Goal: Task Accomplishment & Management: Use online tool/utility

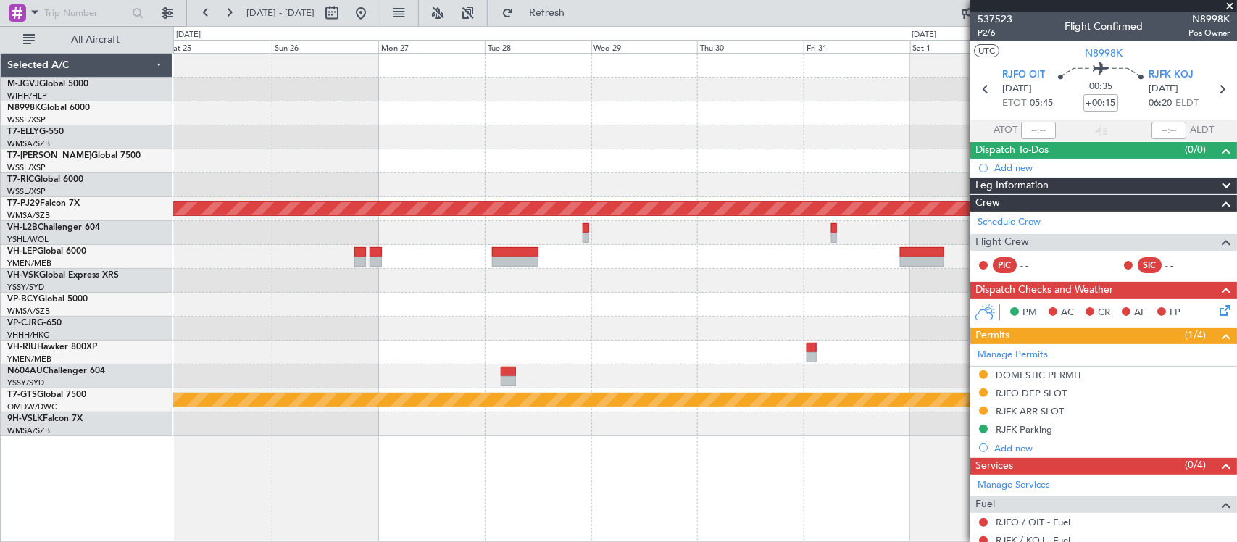
scroll to position [102, 0]
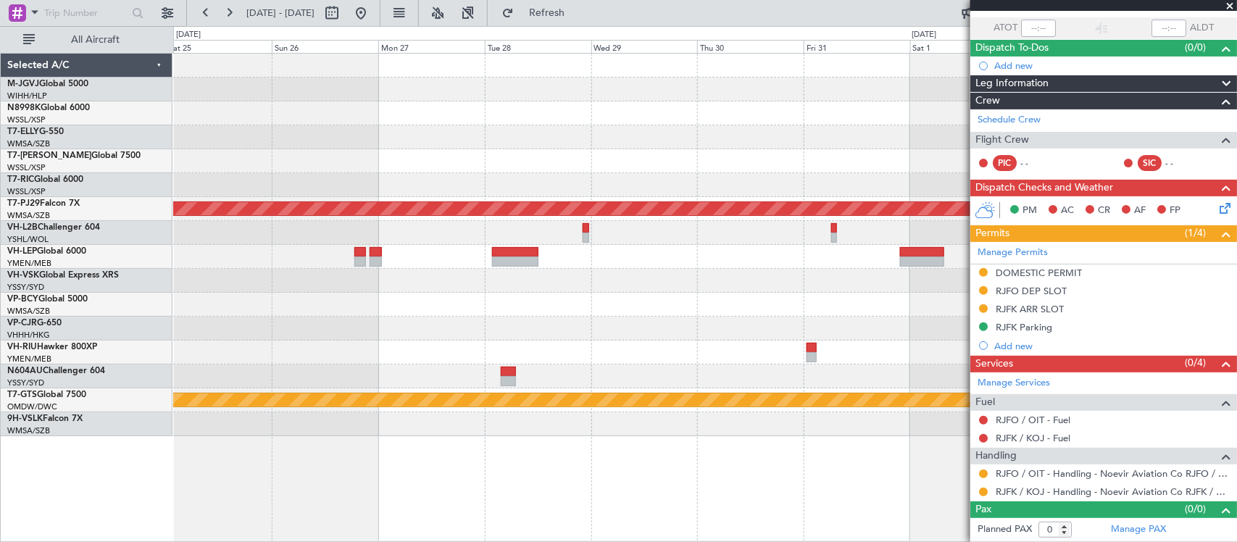
click at [729, 284] on div at bounding box center [704, 281] width 1063 height 24
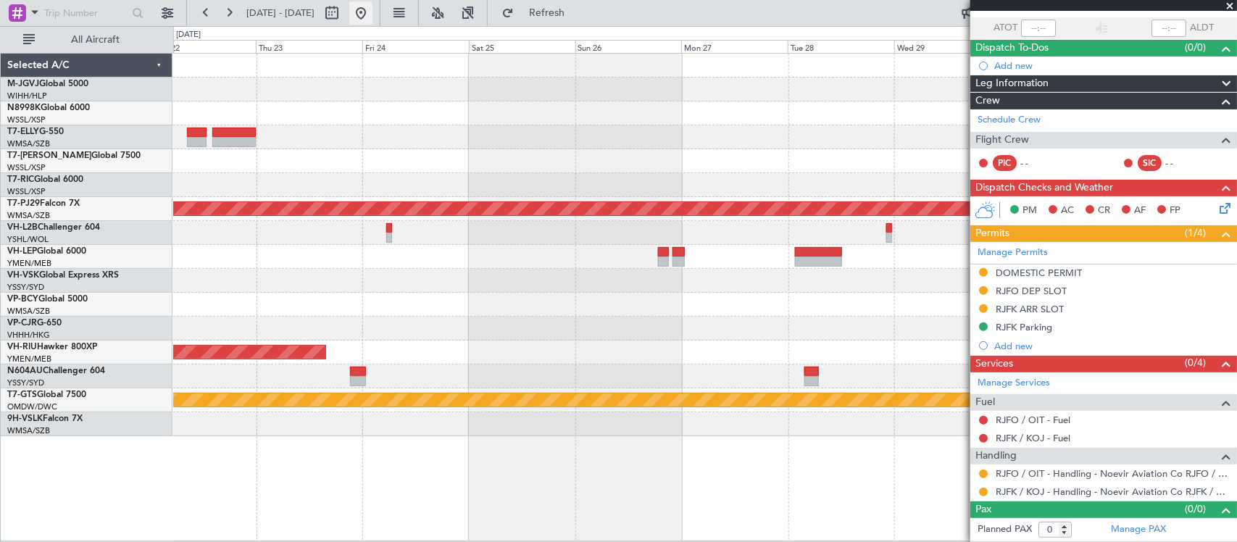
click at [373, 20] on button at bounding box center [360, 12] width 23 height 23
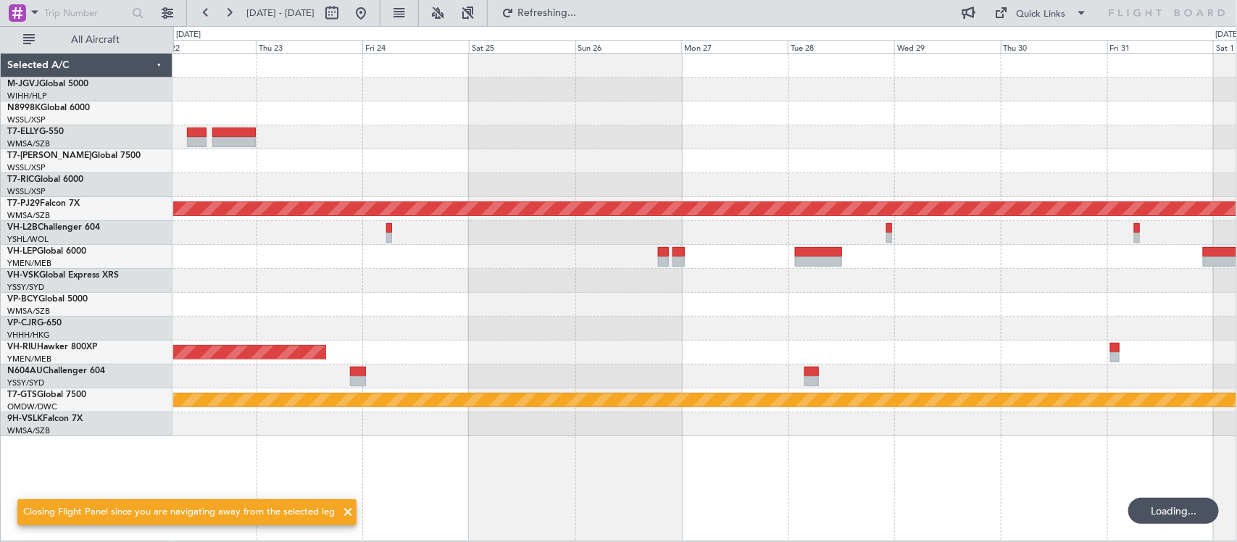
scroll to position [0, 0]
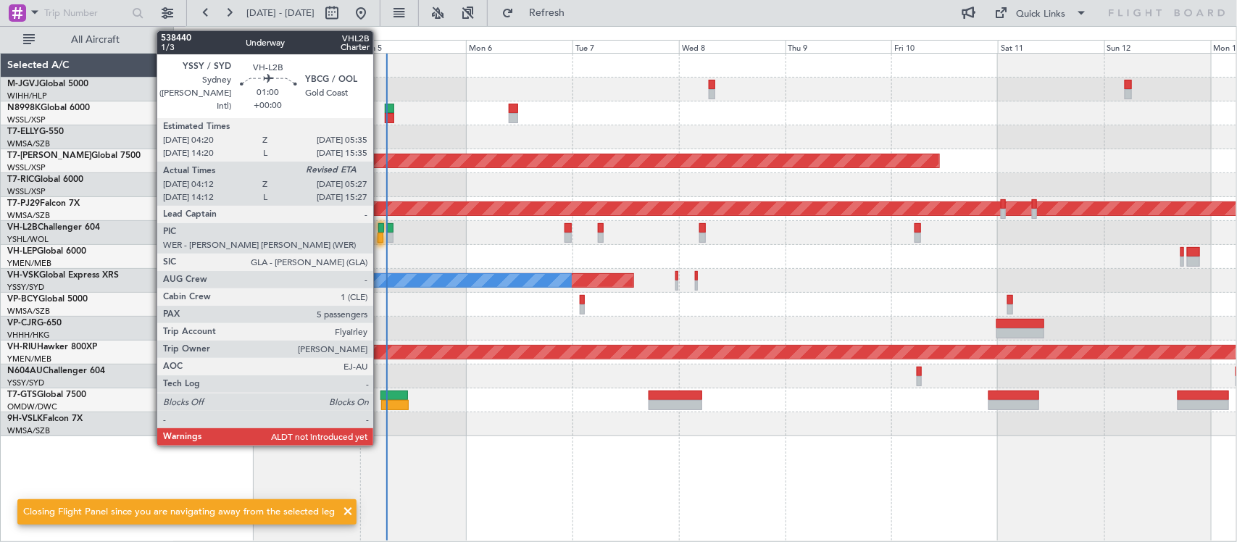
click at [381, 233] on div at bounding box center [381, 238] width 6 height 10
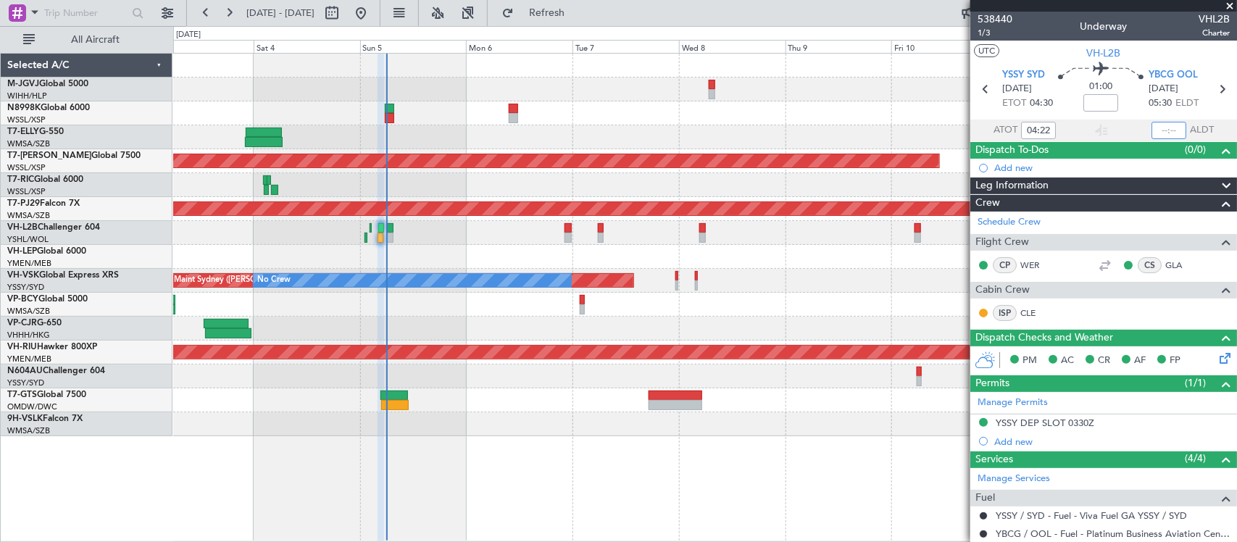
click at [1164, 130] on input "text" at bounding box center [1169, 130] width 35 height 17
type input "05:17"
click at [1213, 88] on icon at bounding box center [1222, 89] width 19 height 19
type input "0"
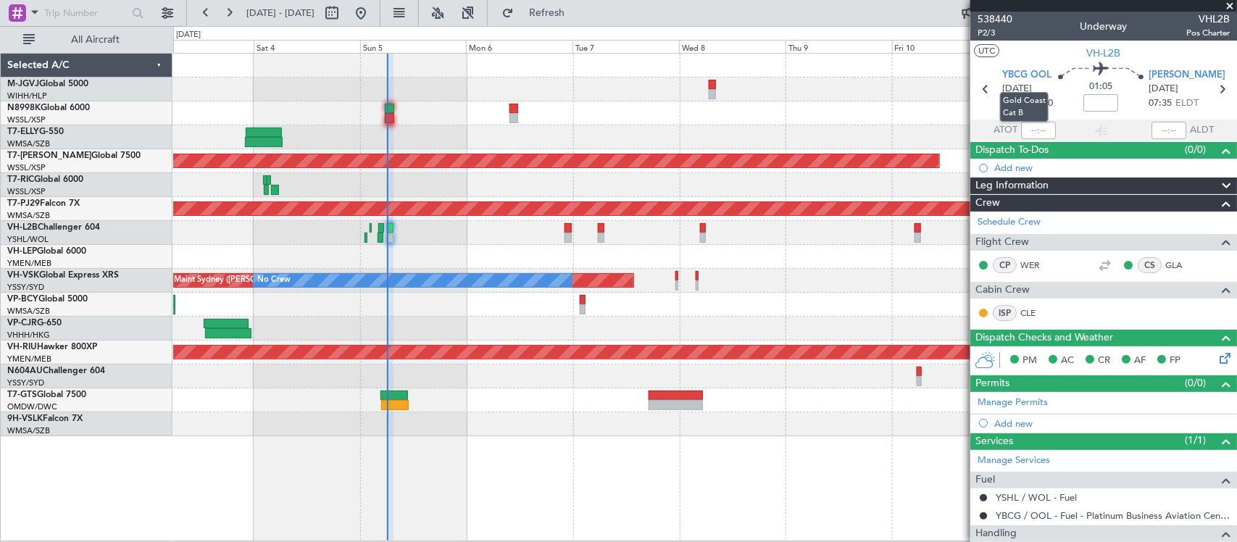
click at [1035, 128] on mat-tooltip-component "Gold Coast Cat B" at bounding box center [1024, 107] width 69 height 50
click at [1037, 129] on mat-tooltip-component "Gold Coast Cat B" at bounding box center [1024, 107] width 69 height 50
click at [1038, 127] on input "text" at bounding box center [1038, 130] width 35 height 17
type input "06:03"
click at [107, 190] on div "Planned Maint [GEOGRAPHIC_DATA] (Seletar) Planned Maint [GEOGRAPHIC_DATA] (Sult…" at bounding box center [618, 284] width 1237 height 516
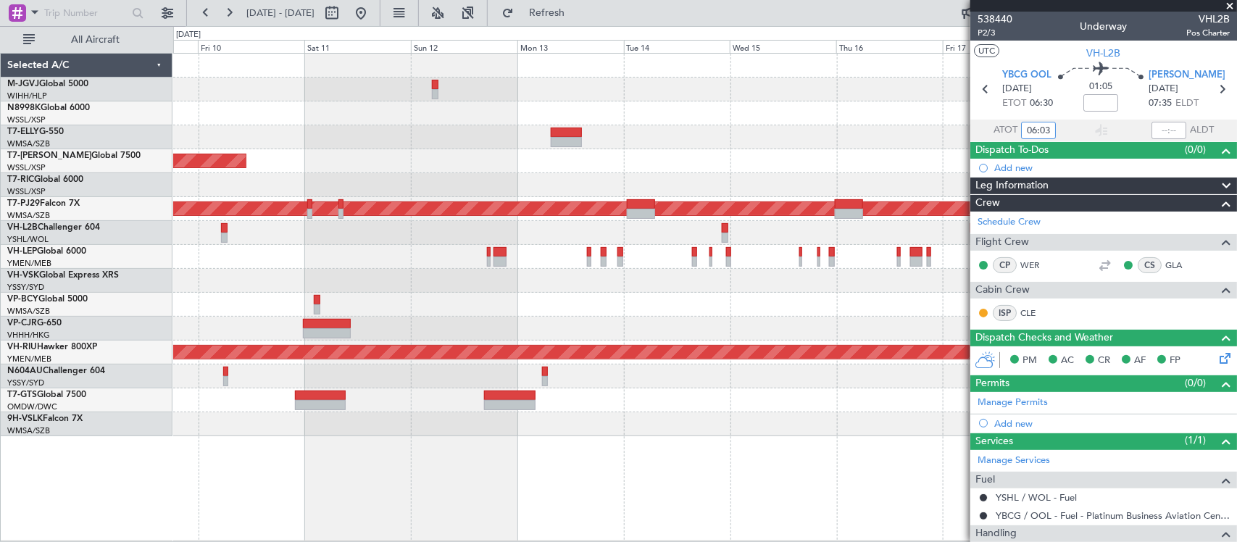
click at [294, 171] on div "Planned Maint [GEOGRAPHIC_DATA] (Seletar)" at bounding box center [704, 161] width 1063 height 24
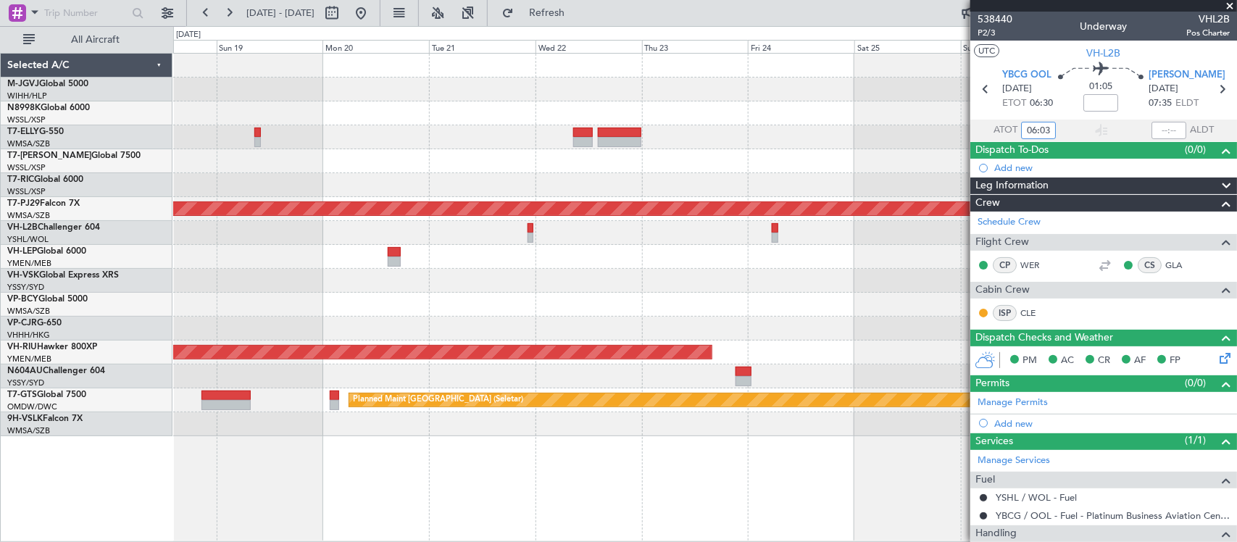
click at [211, 165] on div "Planned Maint [GEOGRAPHIC_DATA] (Sultan [PERSON_NAME] [PERSON_NAME] - Subang) P…" at bounding box center [704, 245] width 1063 height 383
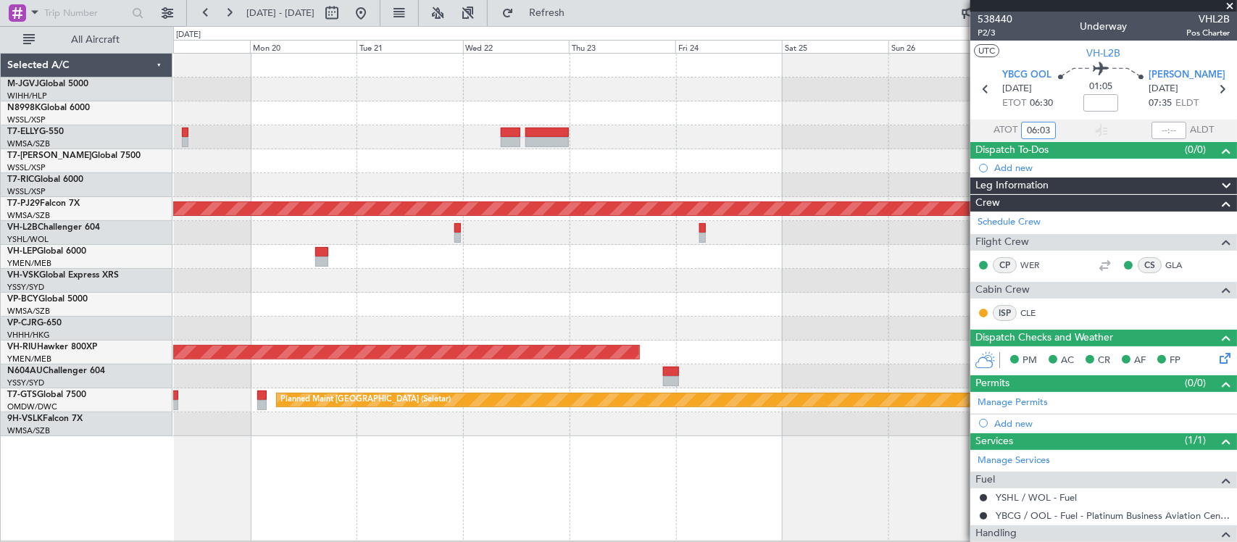
click at [241, 173] on div "Planned Maint [GEOGRAPHIC_DATA] (Sultan [PERSON_NAME] [PERSON_NAME] - Subang) P…" at bounding box center [704, 245] width 1063 height 383
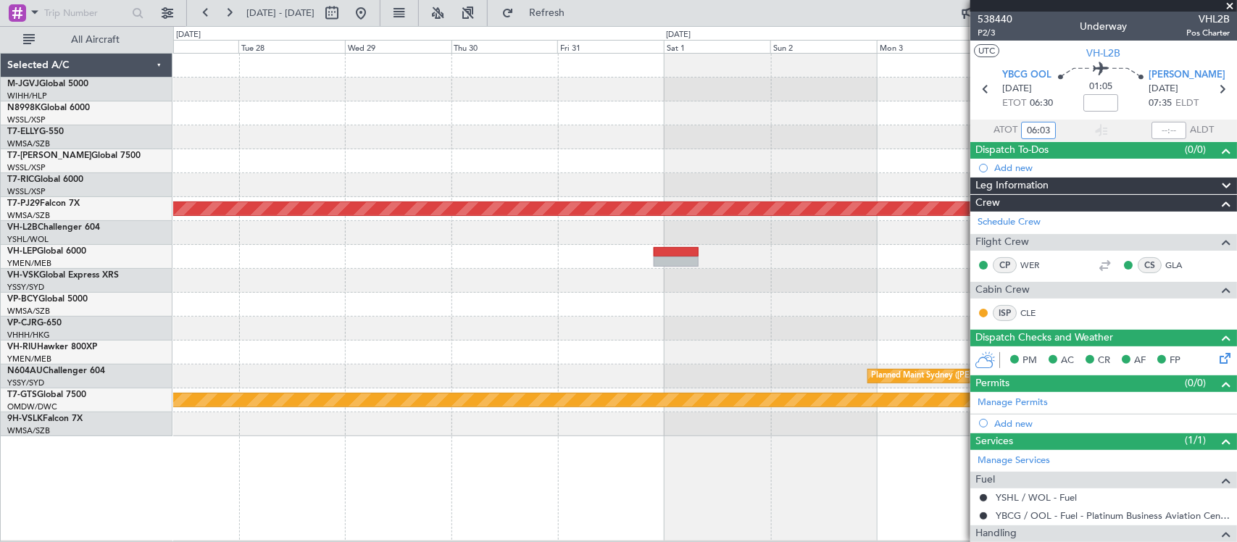
click at [308, 170] on div at bounding box center [704, 161] width 1063 height 24
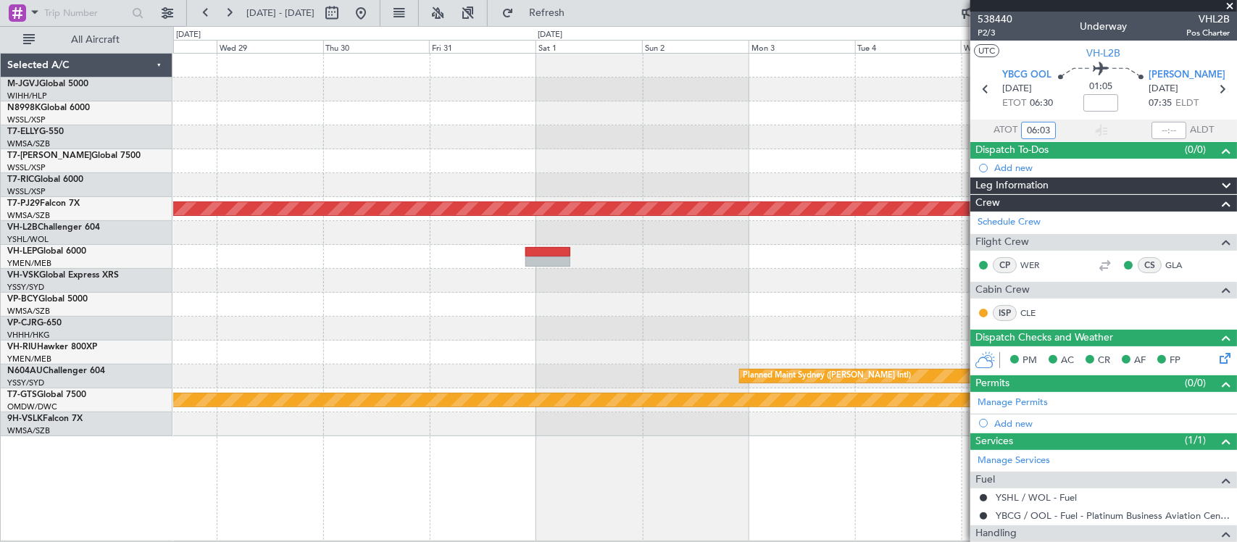
click at [284, 170] on div at bounding box center [704, 161] width 1063 height 24
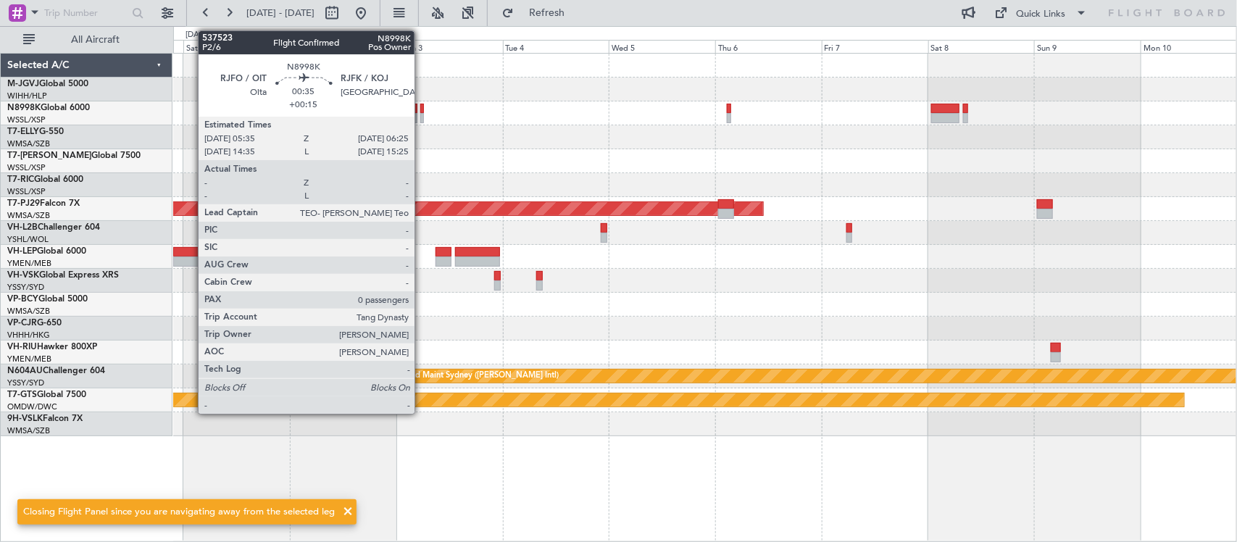
click at [422, 112] on div at bounding box center [422, 109] width 4 height 10
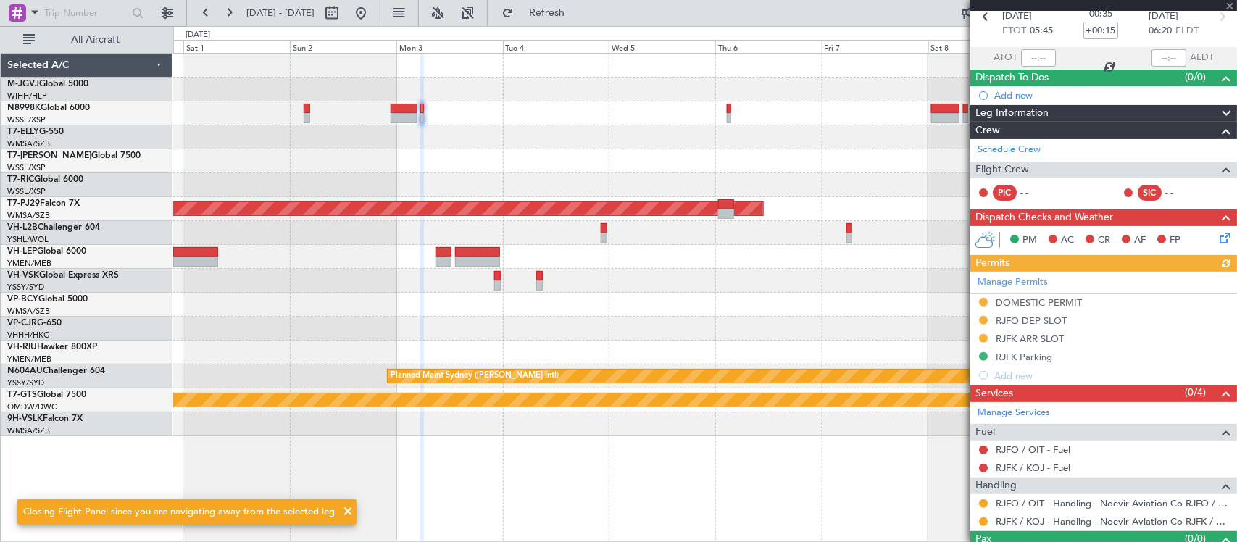
scroll to position [103, 0]
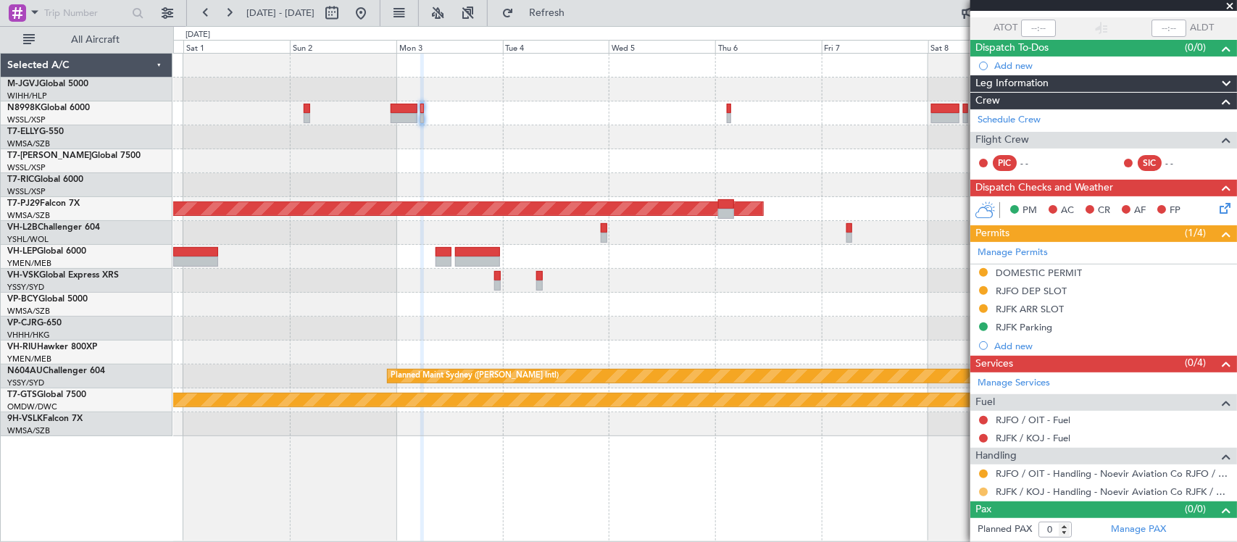
click at [982, 489] on button at bounding box center [983, 492] width 9 height 9
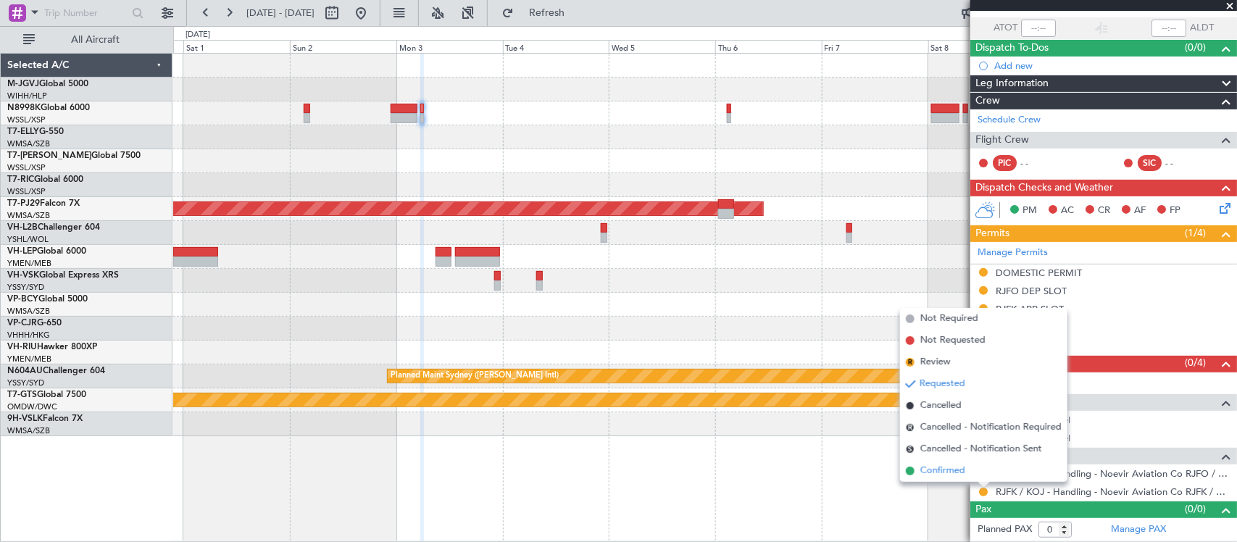
click at [977, 475] on li "Confirmed" at bounding box center [983, 471] width 167 height 22
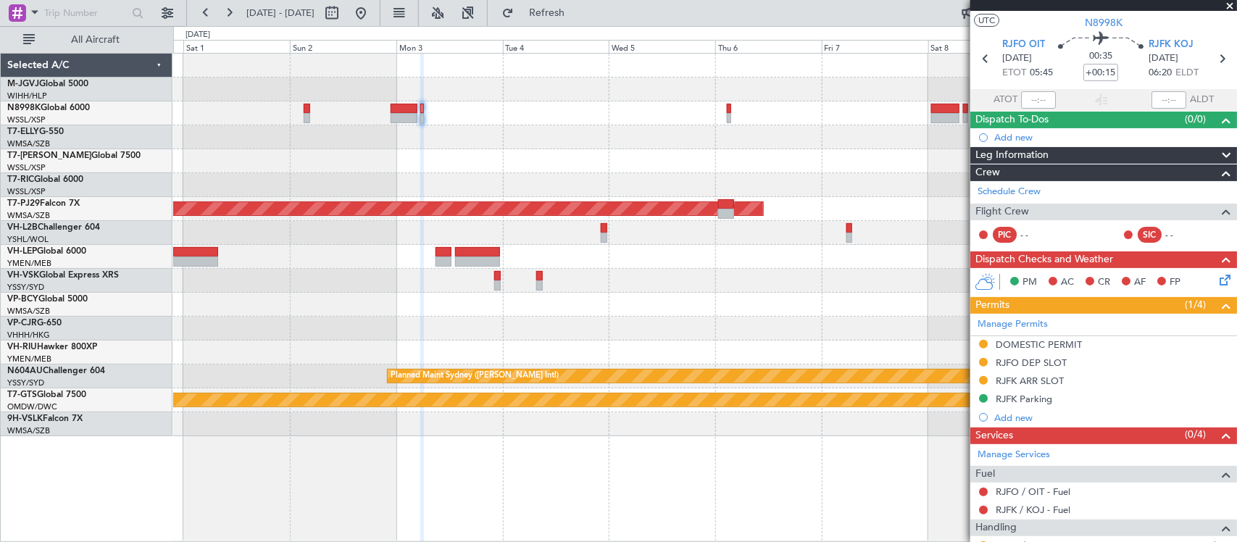
scroll to position [0, 0]
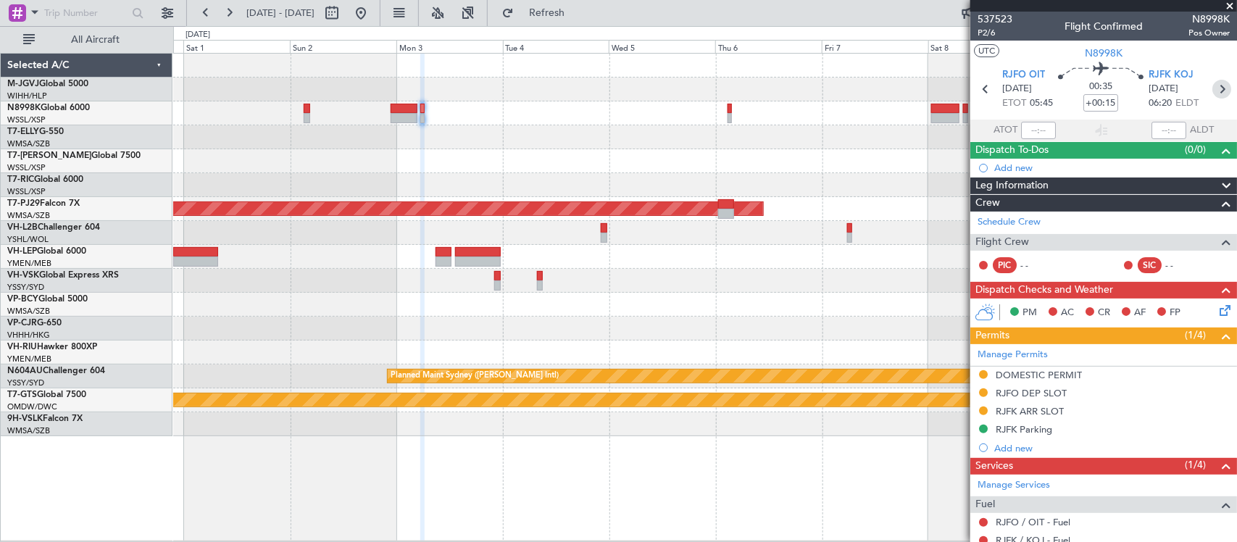
click at [1213, 88] on icon at bounding box center [1222, 89] width 19 height 19
type input "+00:05"
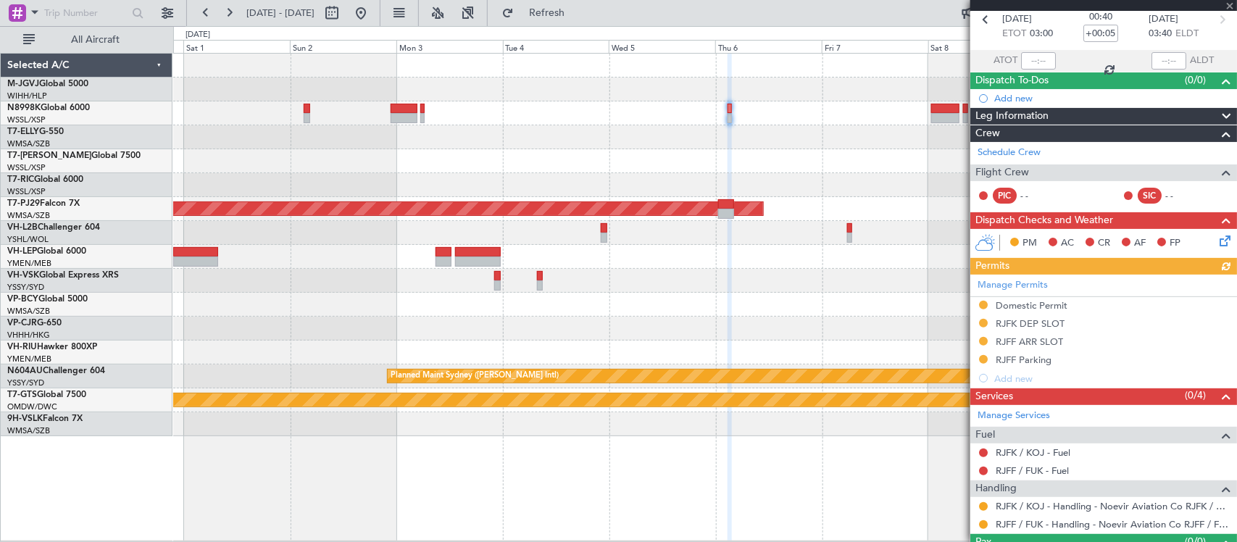
scroll to position [103, 0]
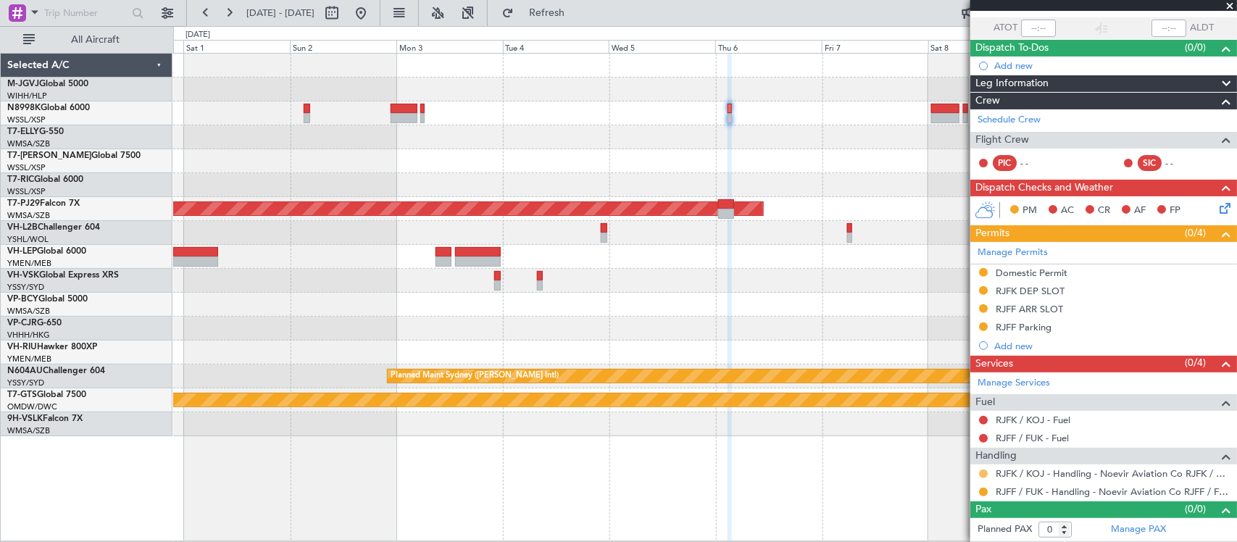
click at [983, 475] on button at bounding box center [983, 474] width 9 height 9
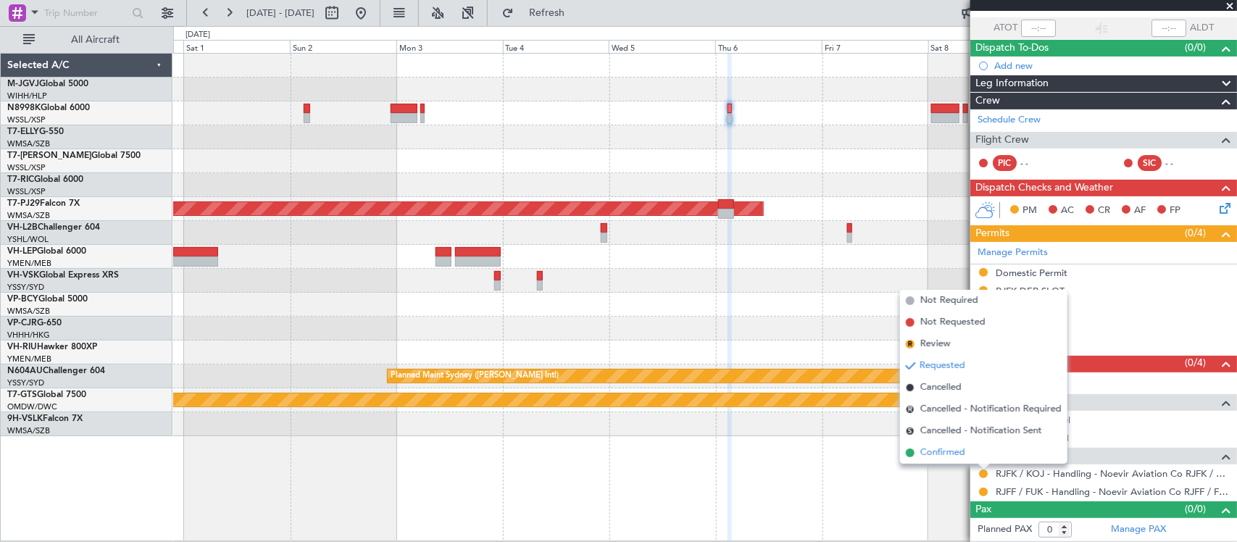
click at [983, 457] on li "Confirmed" at bounding box center [983, 453] width 167 height 22
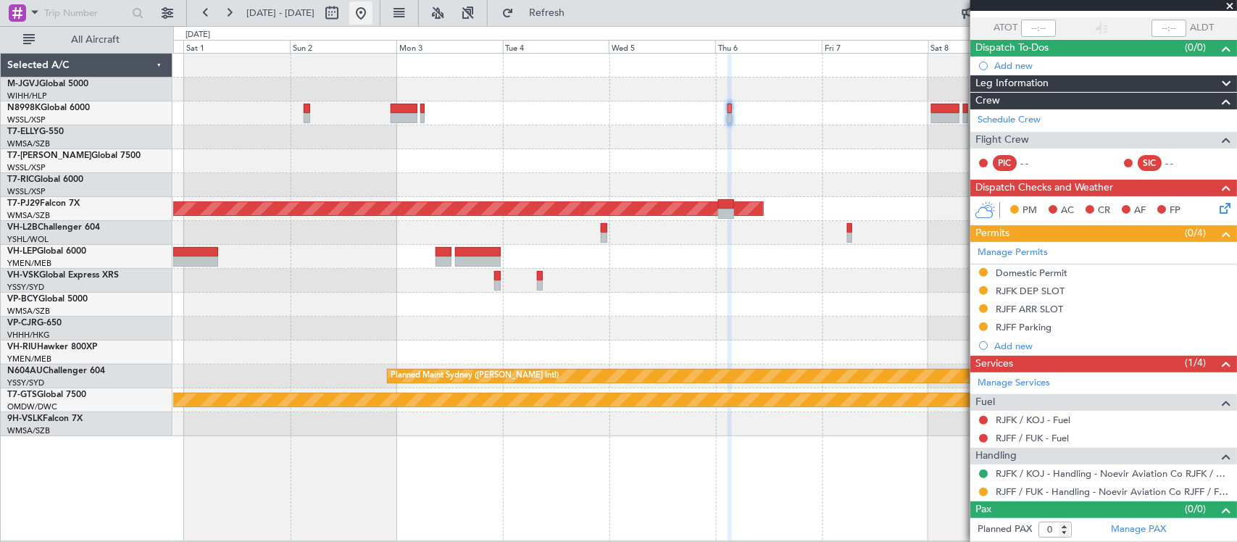
click at [373, 14] on button at bounding box center [360, 12] width 23 height 23
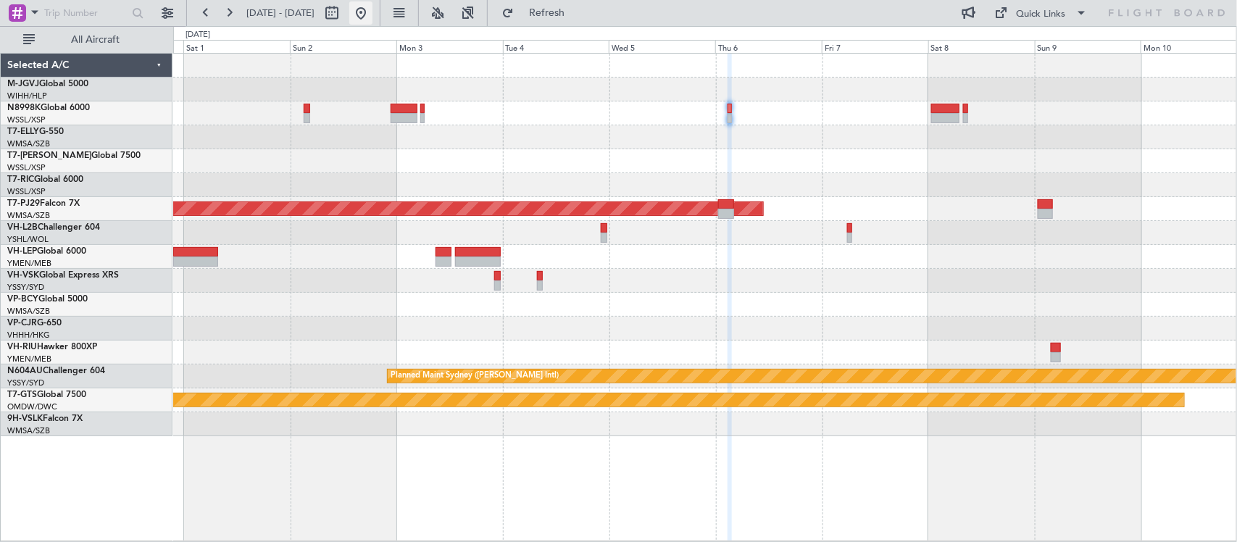
scroll to position [0, 0]
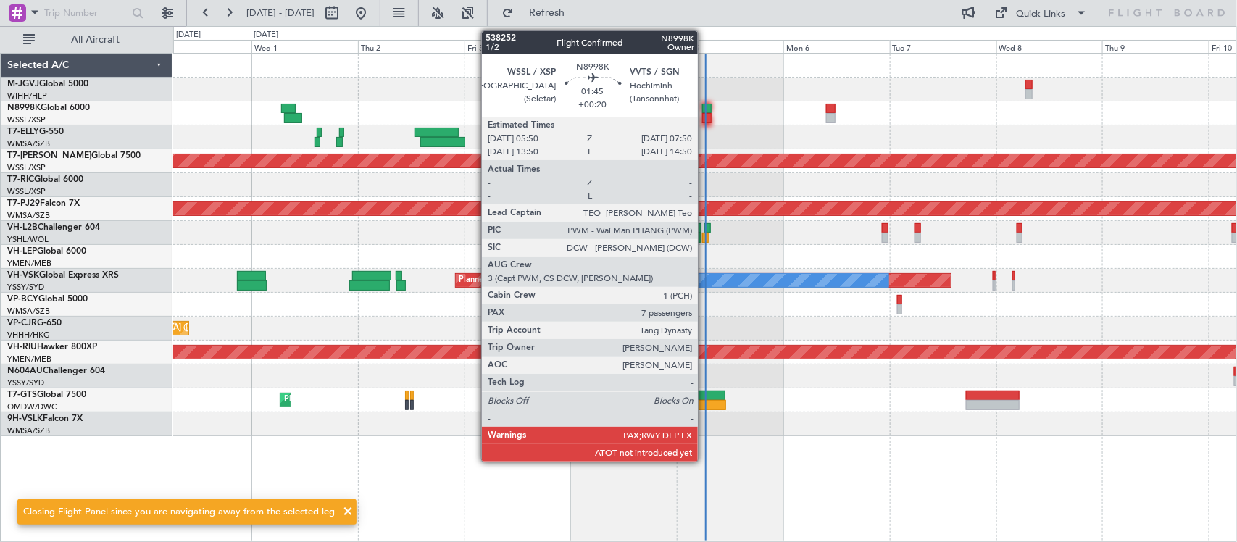
click at [705, 109] on div at bounding box center [706, 109] width 9 height 10
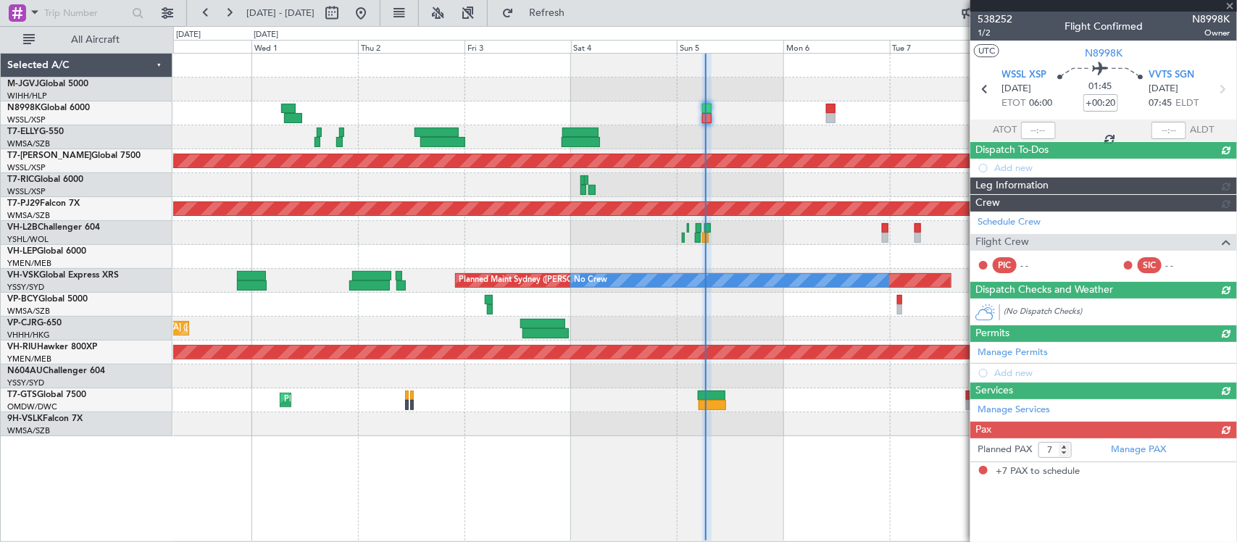
type input "[PERSON_NAME] (BTA)"
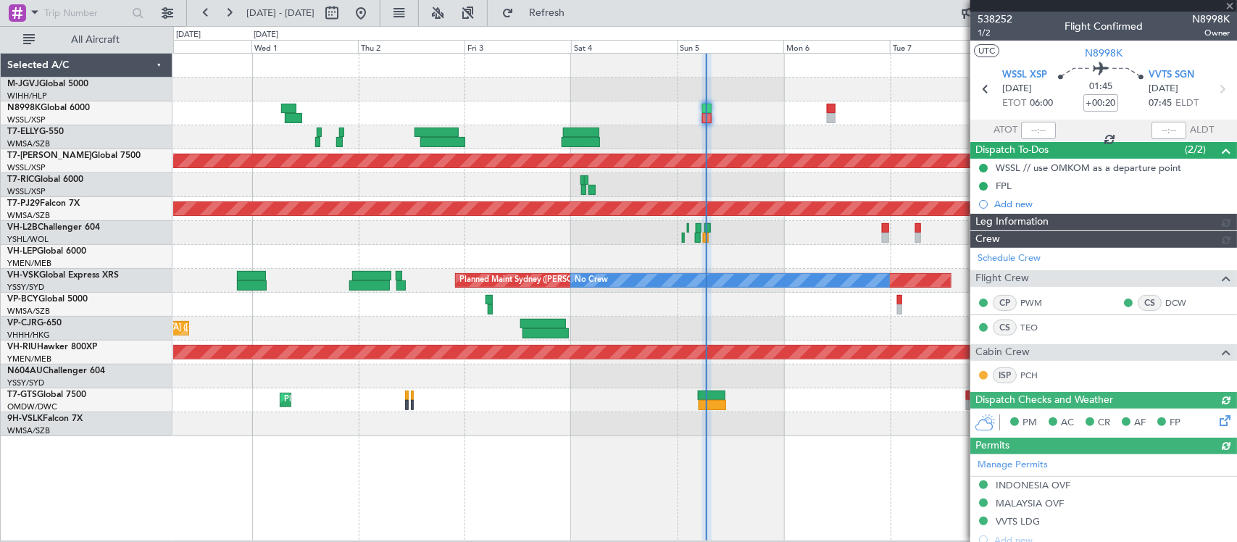
type input "[PERSON_NAME] (BTA)"
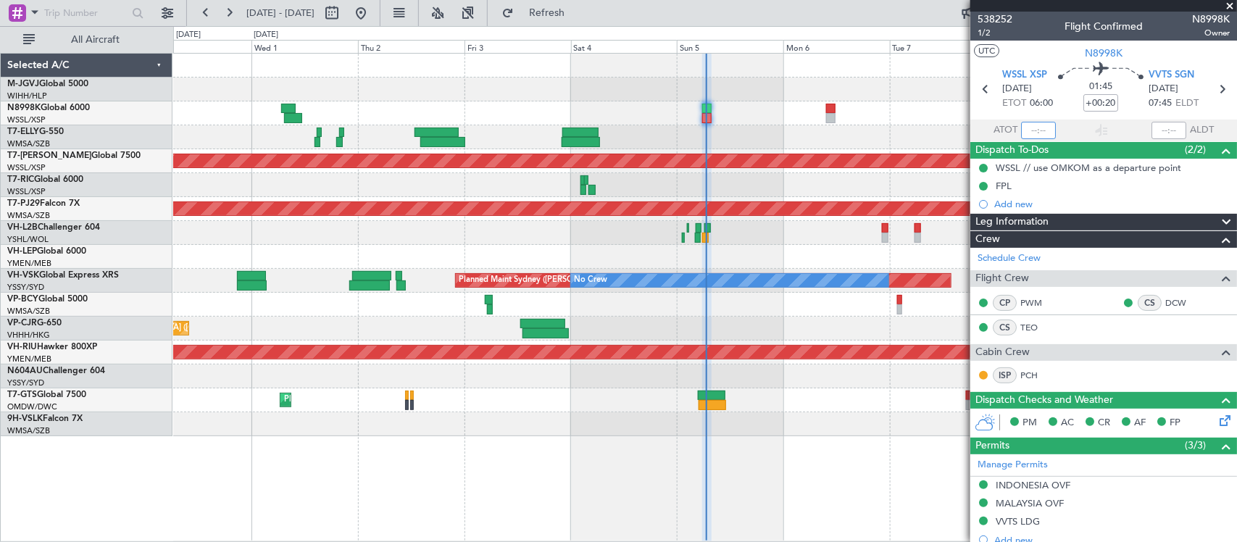
drag, startPoint x: 1028, startPoint y: 132, endPoint x: 1098, endPoint y: 132, distance: 70.3
click at [1028, 132] on input "text" at bounding box center [1038, 130] width 35 height 17
type input "06:16"
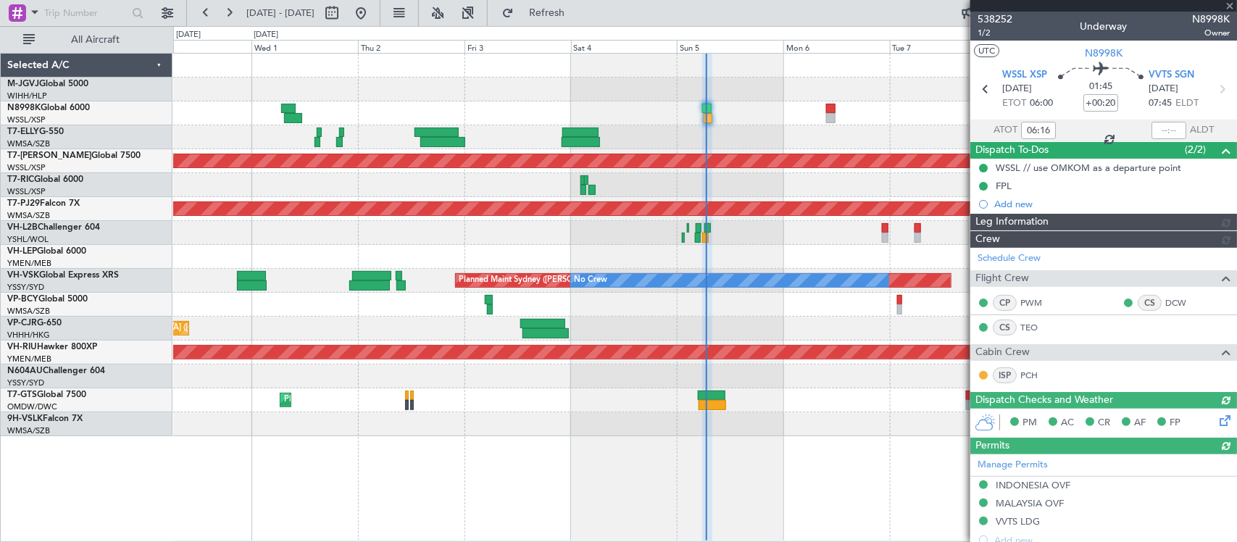
type input "[PERSON_NAME] (BTA)"
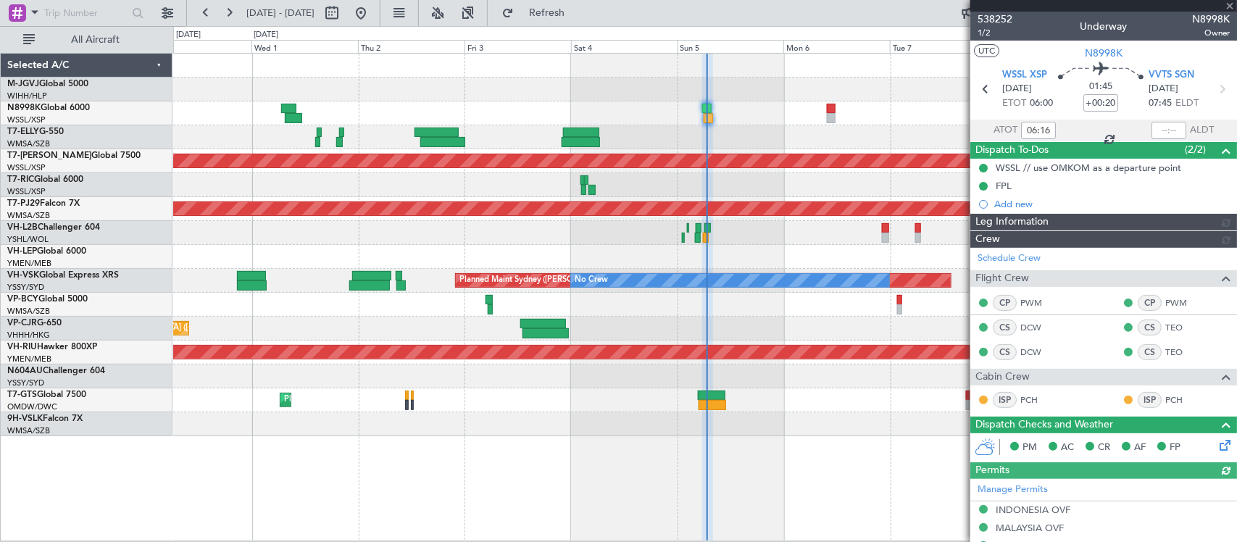
type input "[PERSON_NAME] (BTA)"
